Goal: Task Accomplishment & Management: Manage account settings

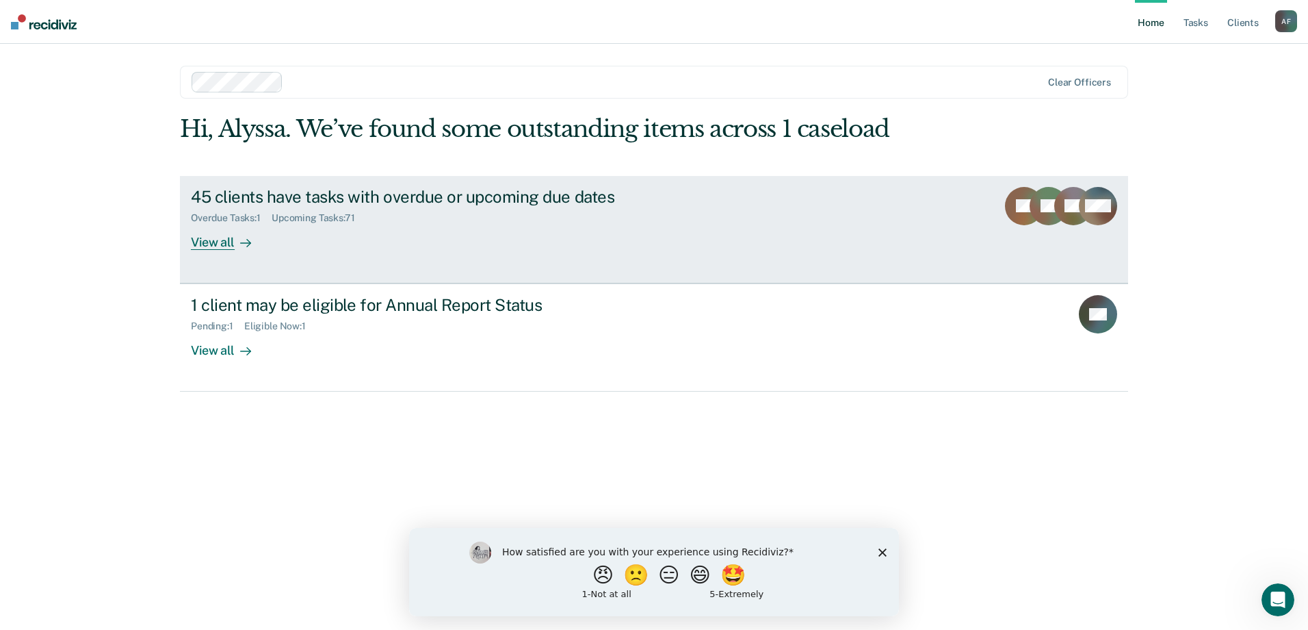
click at [458, 199] on div "45 clients have tasks with overdue or upcoming due dates" at bounding box center [431, 197] width 480 height 20
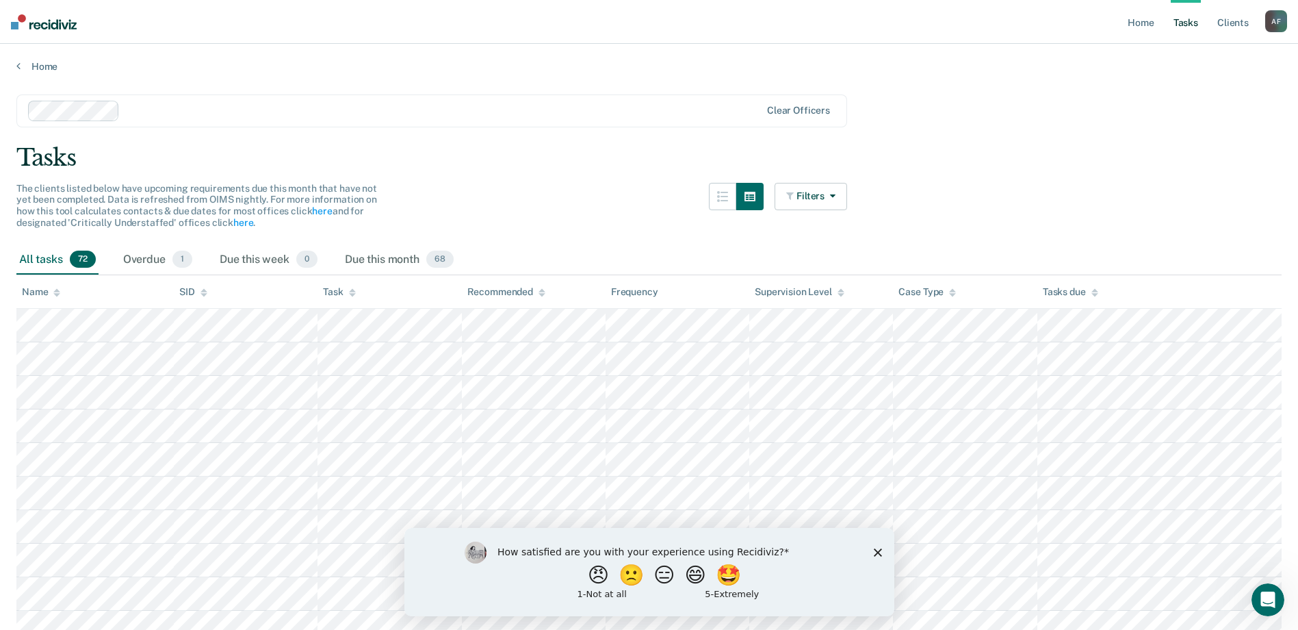
click at [44, 292] on div "Name" at bounding box center [41, 292] width 38 height 12
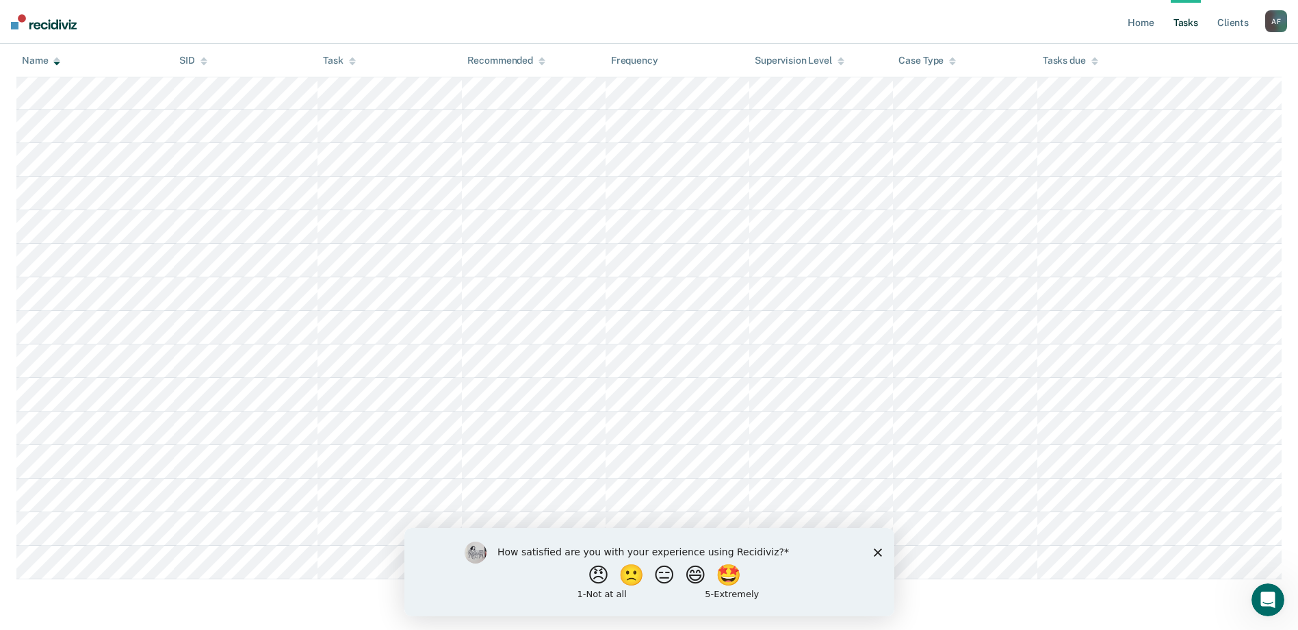
scroll to position [2148, 0]
